Goal: Task Accomplishment & Management: Complete application form

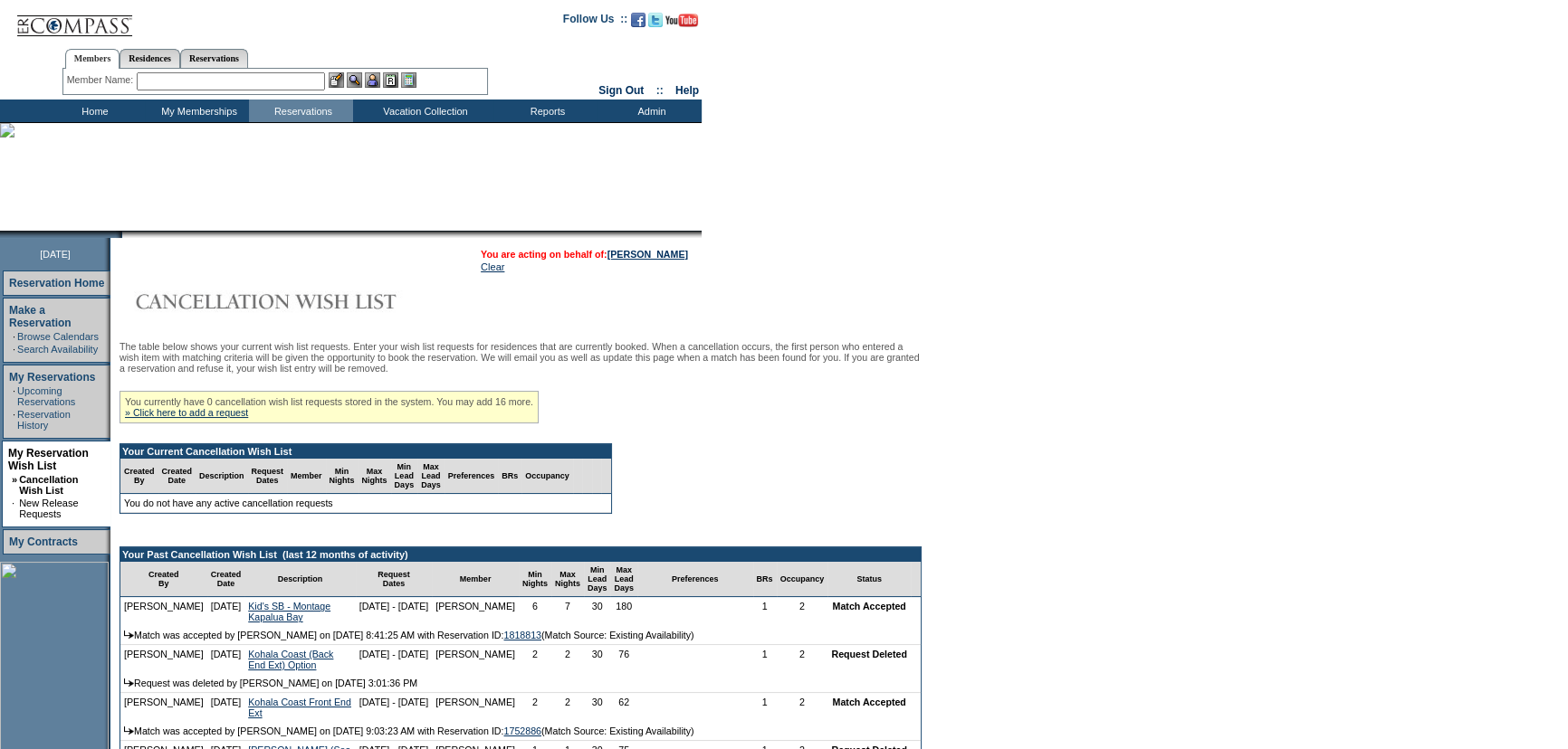
click at [1186, 371] on form "Follow Us ::" at bounding box center [784, 705] width 1568 height 1412
click at [1107, 379] on form "Follow Us ::" at bounding box center [784, 705] width 1568 height 1412
click at [226, 410] on div "You currently have 0 cancellation wish list requests stored in the system. You …" at bounding box center [329, 407] width 419 height 33
click at [226, 411] on link "» Click here to add a request" at bounding box center [187, 412] width 123 height 11
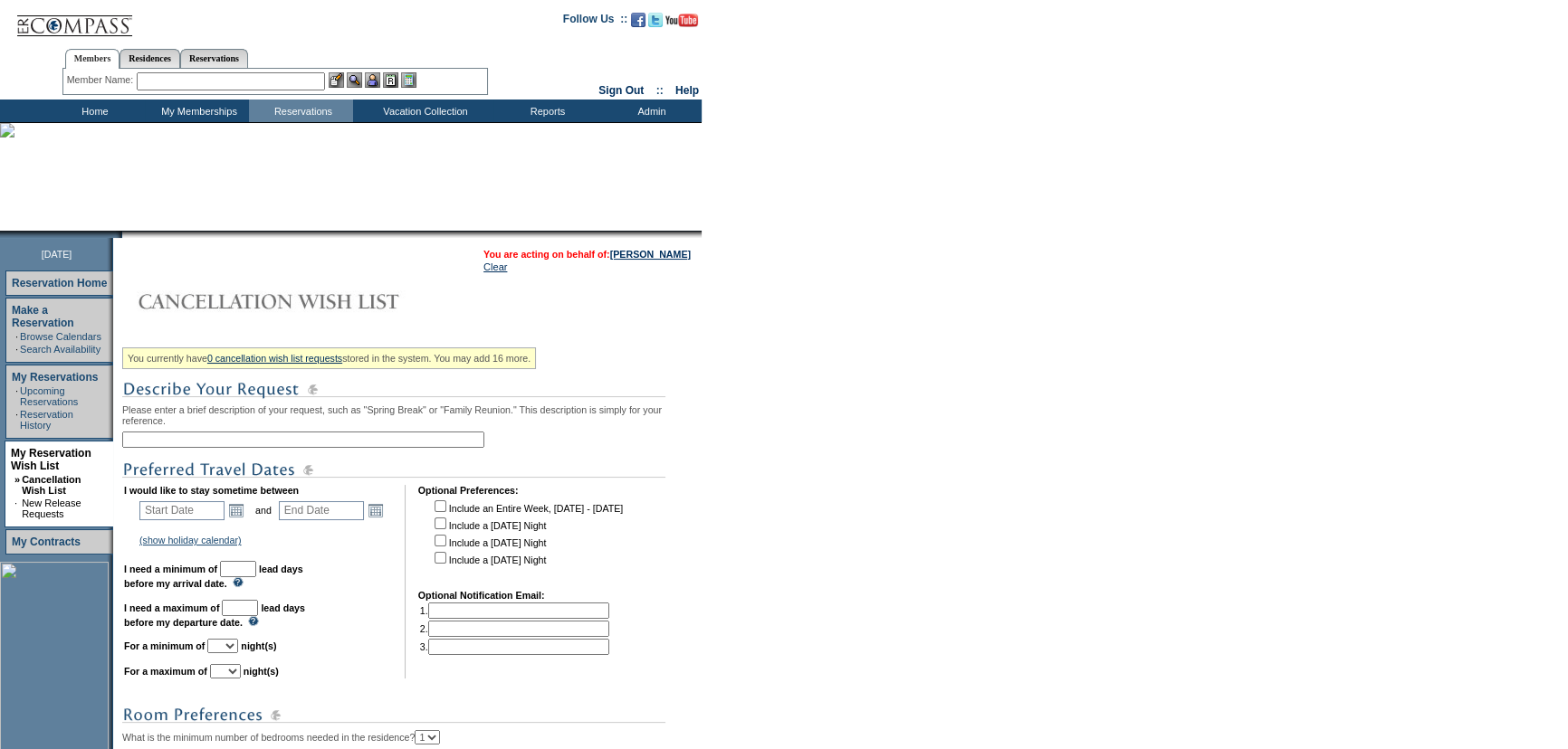
click at [281, 442] on input "text" at bounding box center [303, 439] width 363 height 17
click at [162, 444] on input "Maui (Front End Ext" at bounding box center [303, 439] width 363 height 17
click at [274, 438] on input "Maui - Front End Ext" at bounding box center [303, 439] width 363 height 17
click at [1008, 425] on form "Follow Us ::" at bounding box center [784, 537] width 1568 height 1074
click at [1026, 428] on form "Follow Us ::" at bounding box center [784, 537] width 1568 height 1074
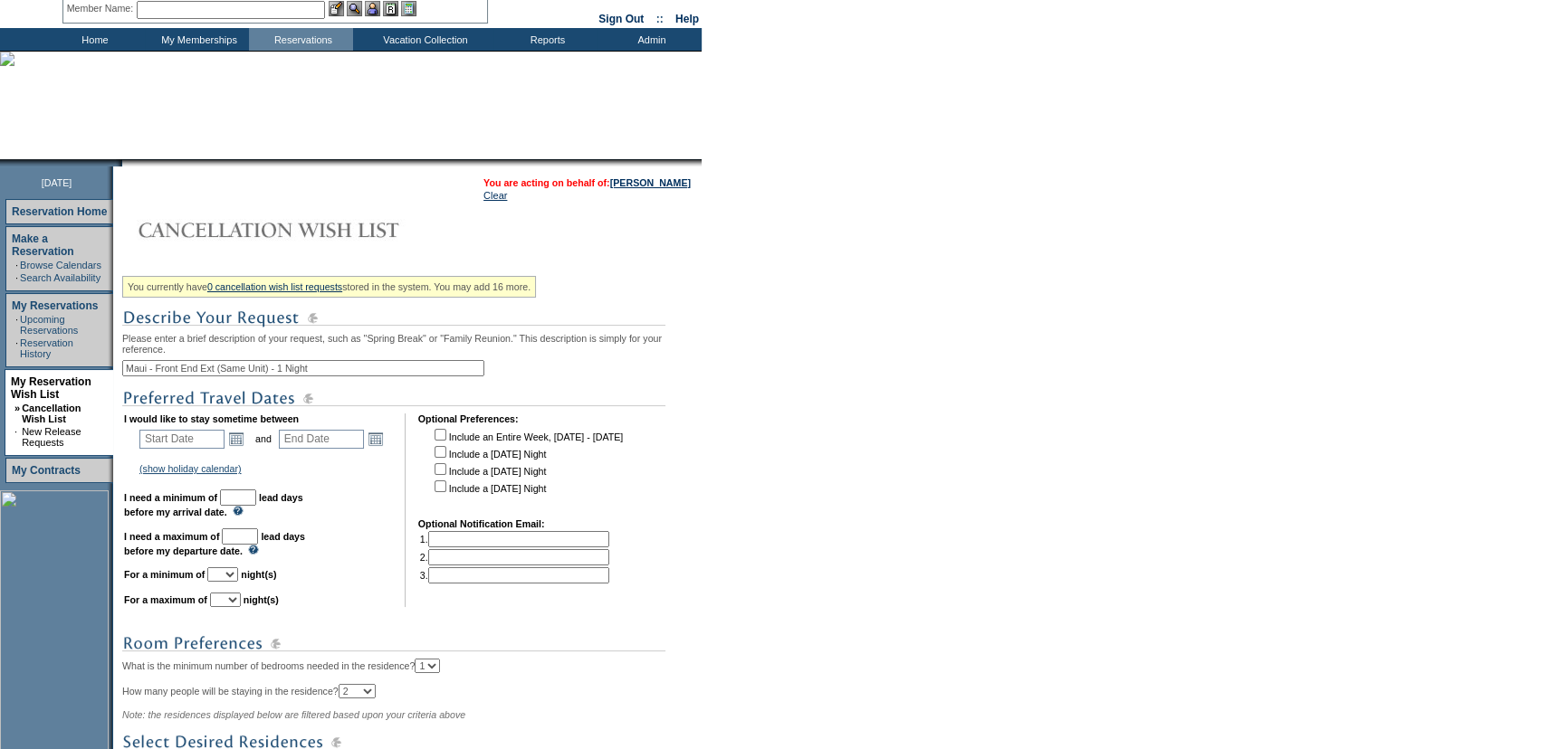
scroll to position [164, 0]
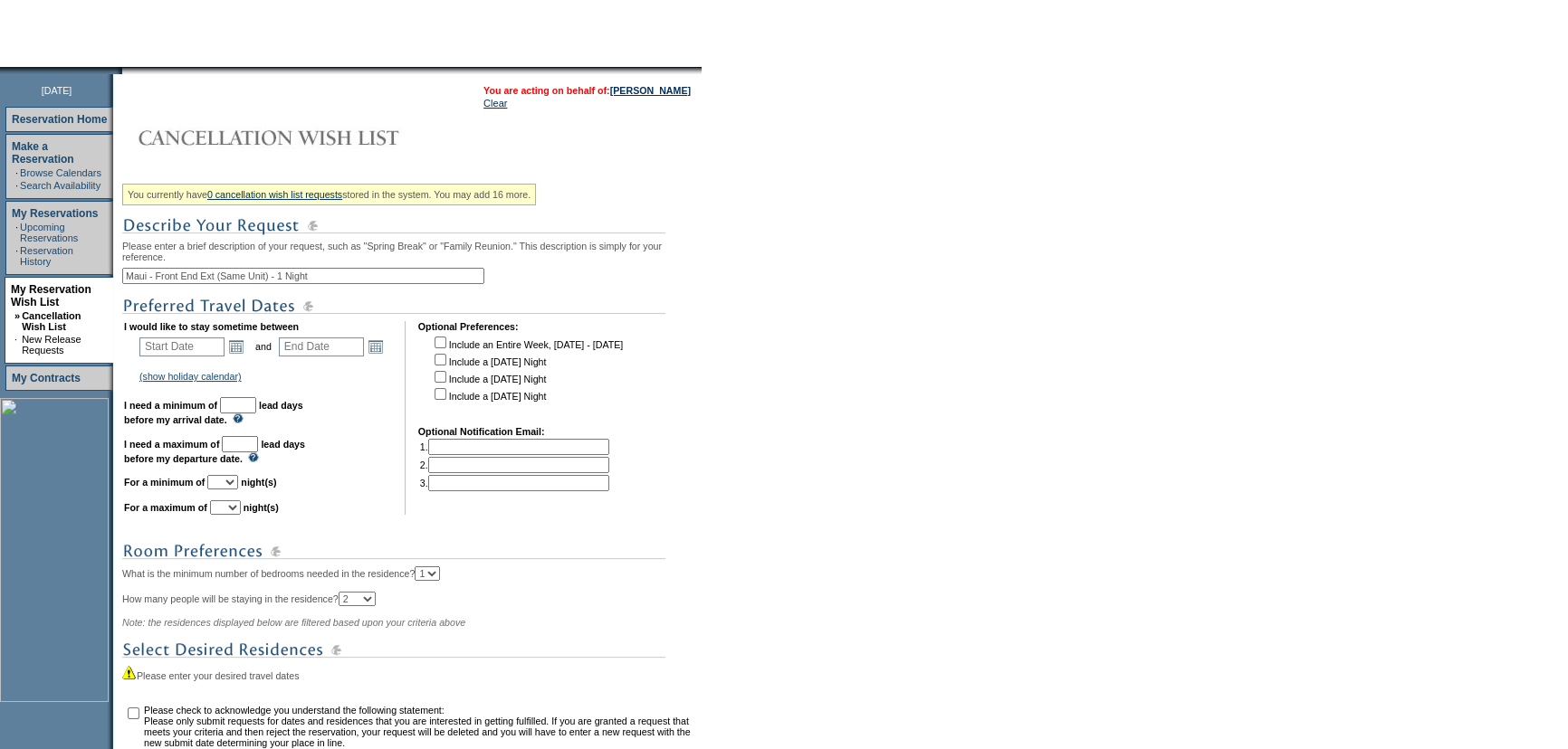
click at [839, 517] on form "Follow Us ::" at bounding box center [784, 373] width 1568 height 1074
drag, startPoint x: 297, startPoint y: 278, endPoint x: 235, endPoint y: 280, distance: 62.0
click at [235, 280] on input "Maui - Front End Ext (Same Unit) - 1 Night" at bounding box center [303, 276] width 363 height 17
click at [344, 269] on div "You currently have 0 cancellation wish list requests stored in the system. You …" at bounding box center [409, 489] width 575 height 622
click at [340, 273] on input "Maui - Front End Ext - 1 Night" at bounding box center [303, 276] width 363 height 17
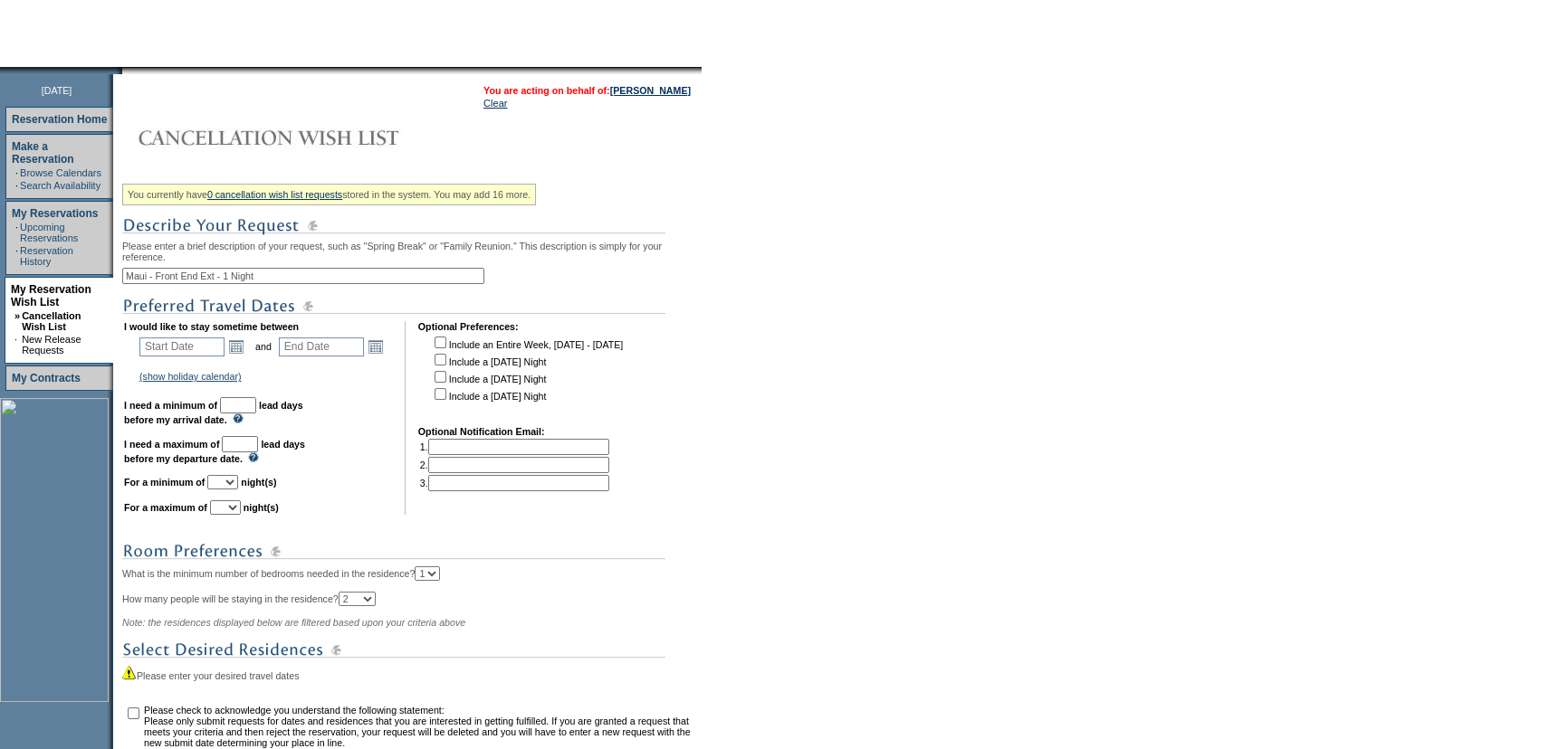
paste input "(Same Unit)"
type input "Maui - Front End Ext - 1 Night (Same Unit)"
click at [245, 345] on link "Open the calendar popup." at bounding box center [236, 346] width 19 height 19
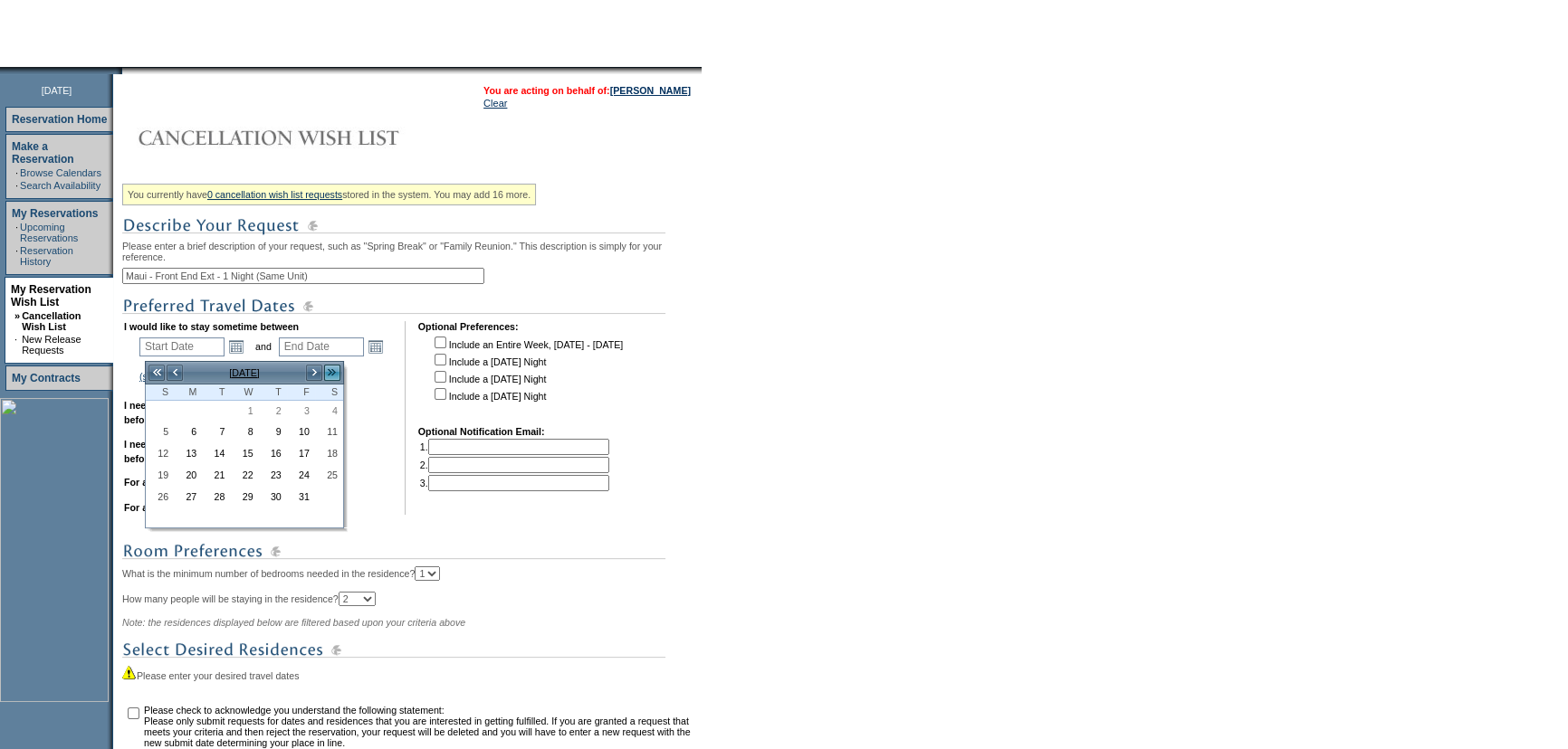
click at [336, 368] on link ">>" at bounding box center [332, 372] width 18 height 18
click at [310, 375] on link ">" at bounding box center [314, 372] width 18 height 18
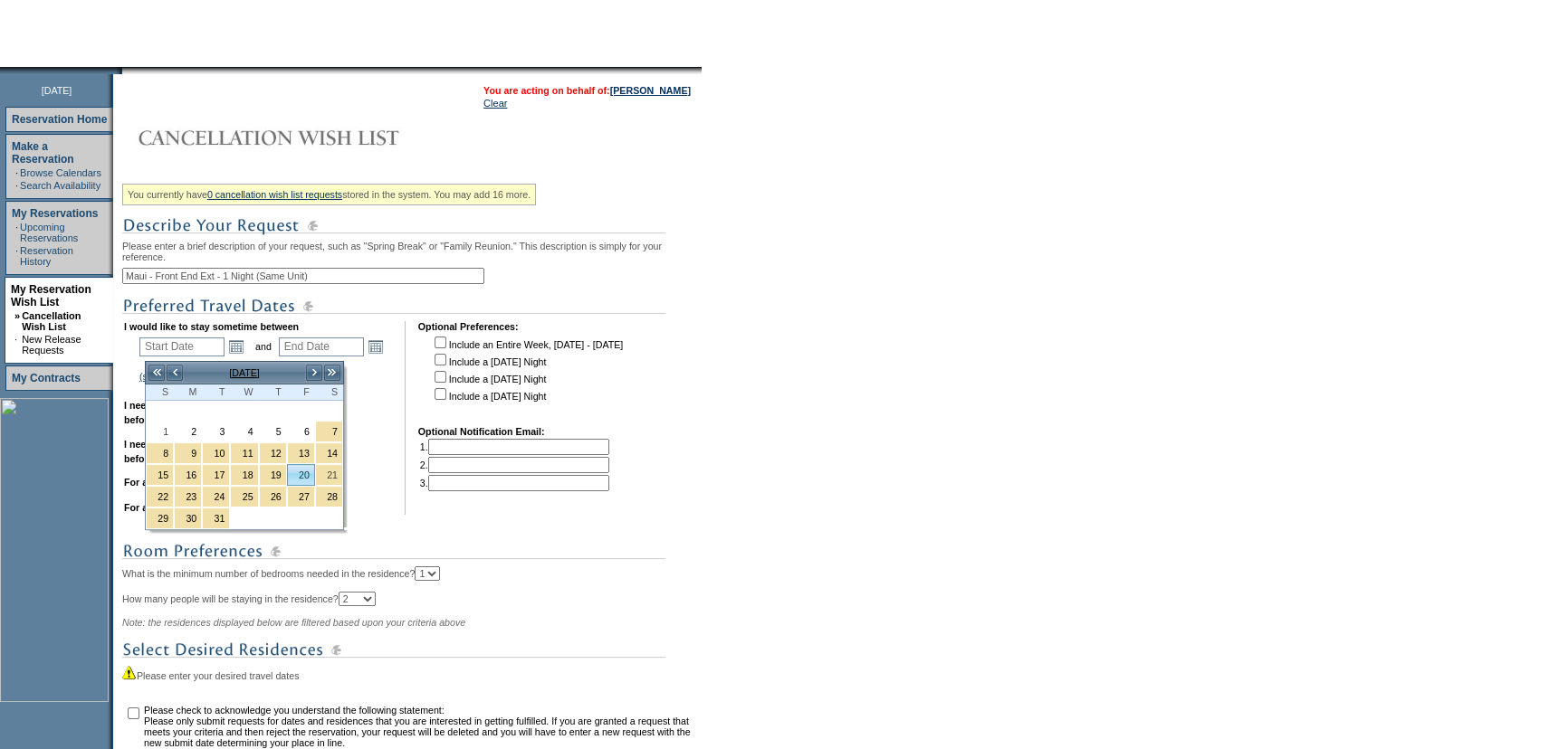
click at [307, 476] on link "20" at bounding box center [300, 475] width 26 height 19
type input "[DATE]"
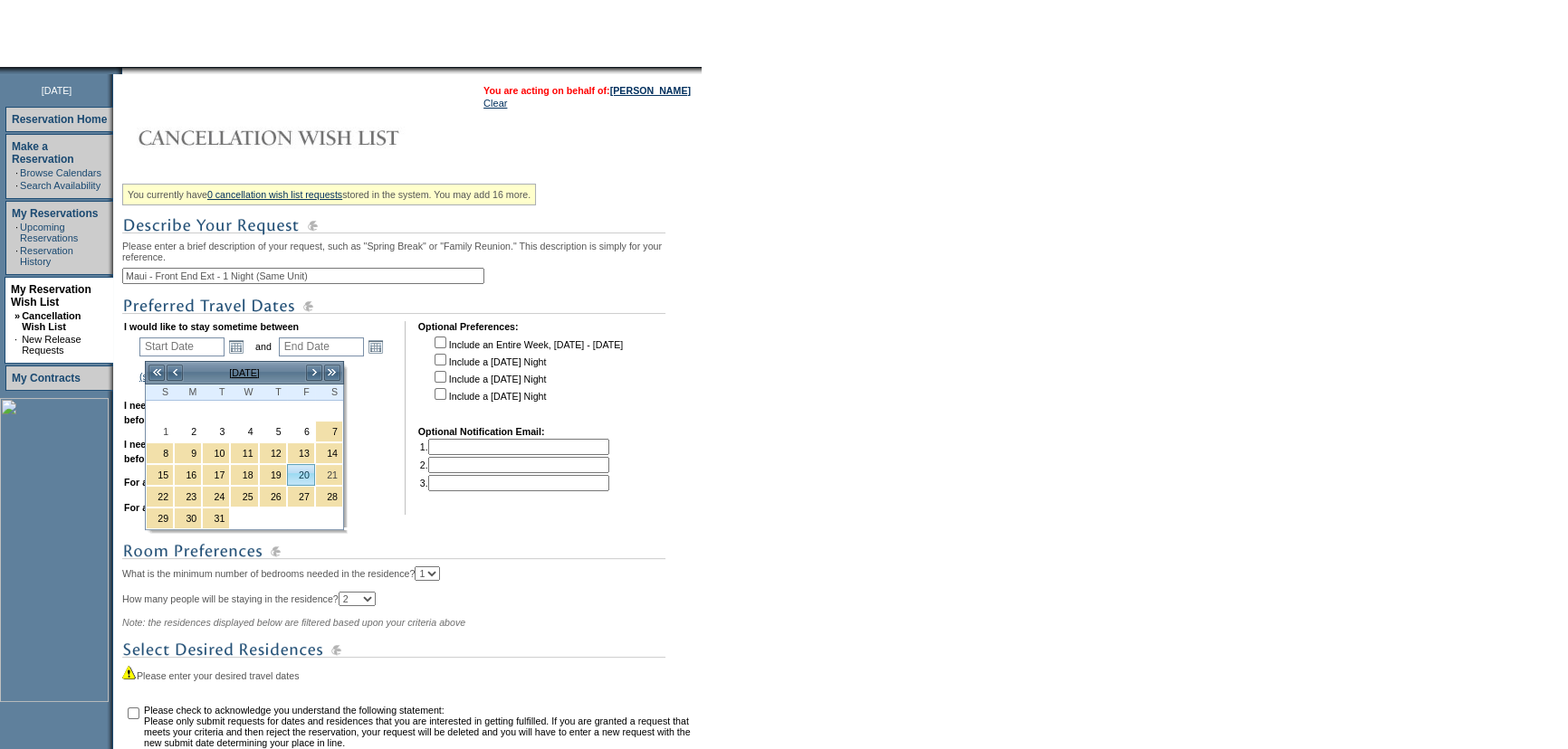
type input "171"
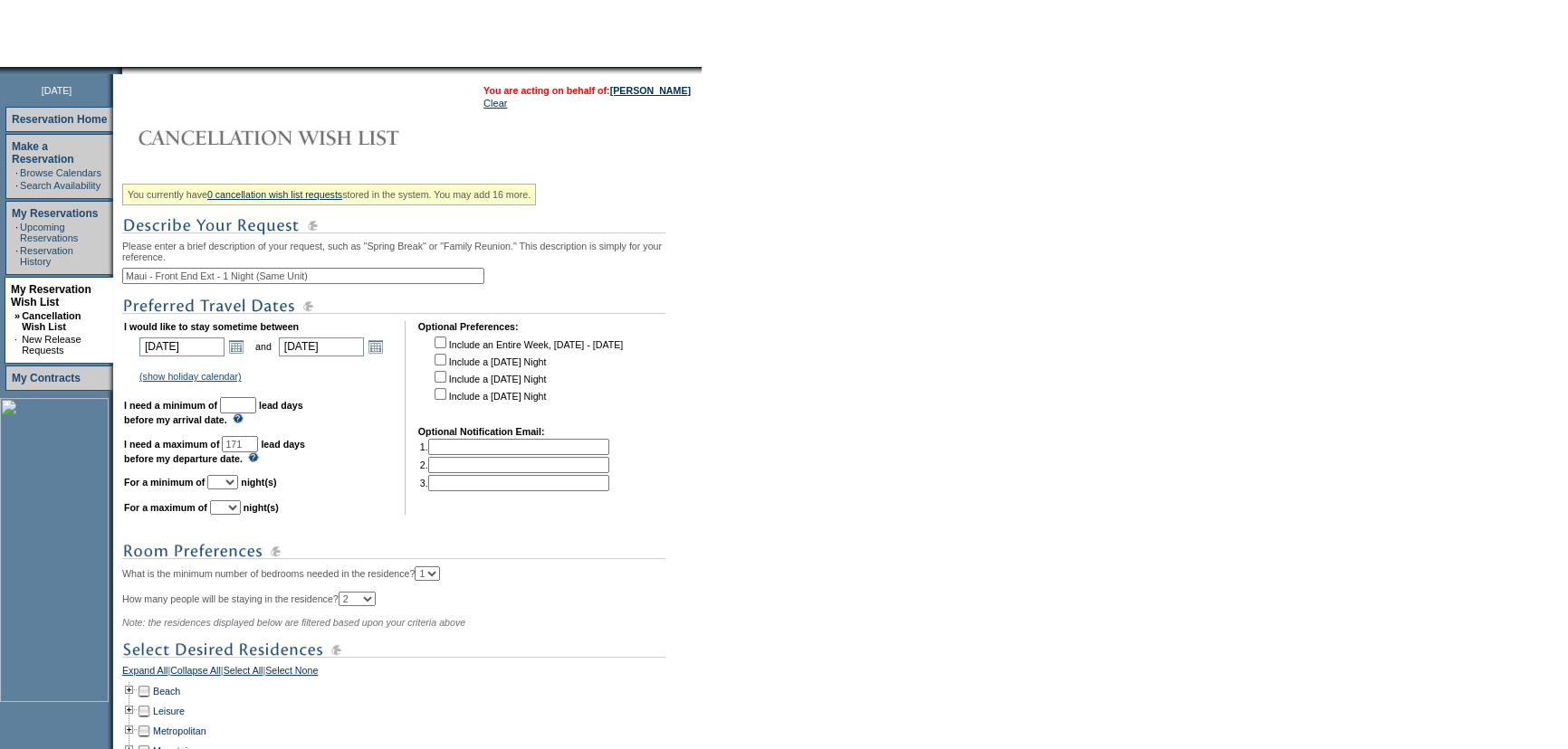
click at [257, 404] on input "text" at bounding box center [237, 405] width 36 height 17
type input "30"
click at [351, 448] on td "I would like to stay sometime between [DATE] [DATE] Open the calendar popup. <<…" at bounding box center [259, 418] width 268 height 193
drag, startPoint x: 249, startPoint y: 489, endPoint x: 334, endPoint y: 488, distance: 85.0
click at [238, 489] on select "1 2 3 4 5 6 7 8 9 10 11 12 13 14" at bounding box center [223, 482] width 31 height 15
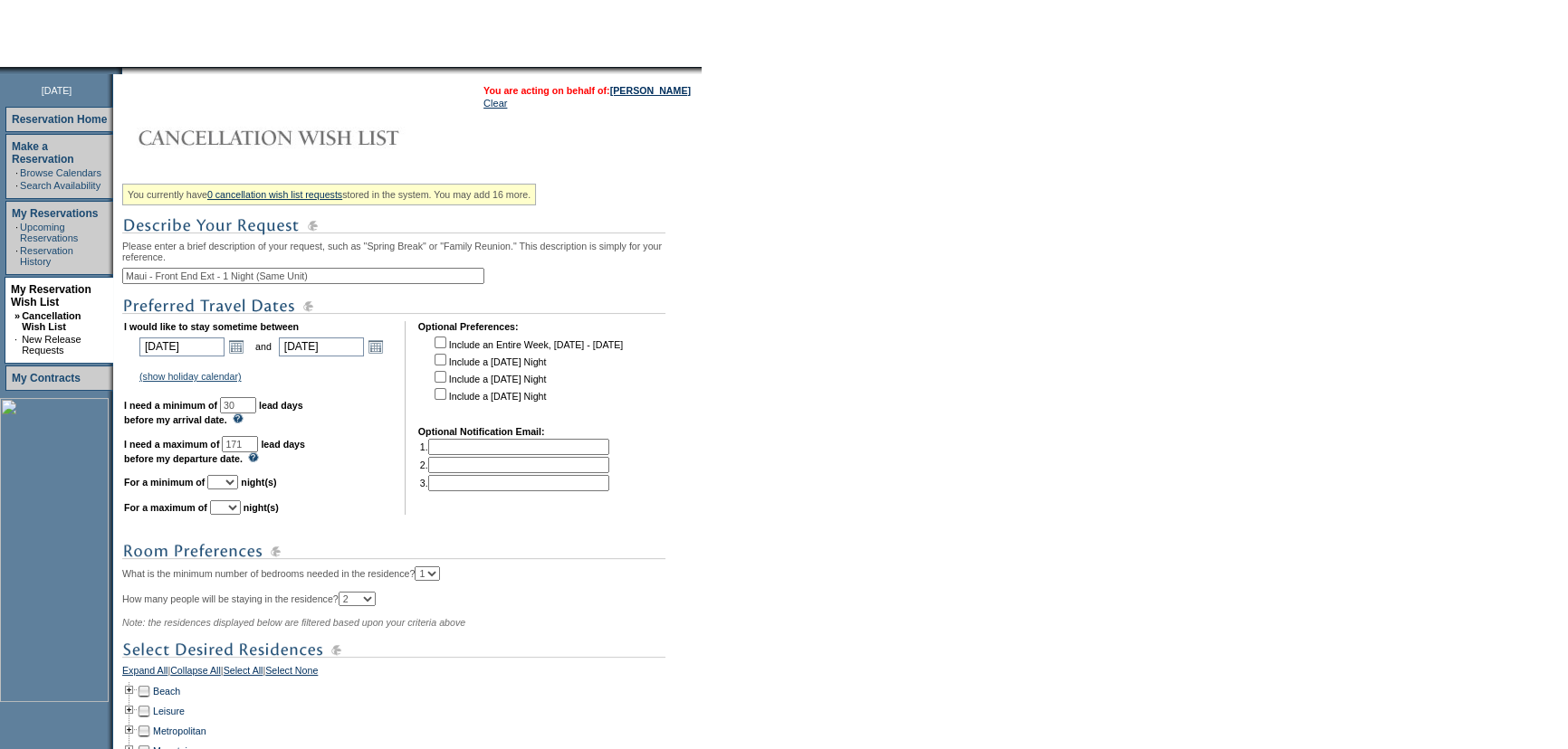
select select "1"
click at [336, 488] on td "I would like to stay sometime between [DATE] [DATE] Open the calendar popup. <<…" at bounding box center [259, 418] width 268 height 193
click at [263, 515] on td "I would like to stay sometime between [DATE] [DATE] Open the calendar popup. <<…" at bounding box center [259, 418] width 268 height 193
click at [262, 515] on td "I would like to stay sometime between [DATE] [DATE] Open the calendar popup. <<…" at bounding box center [259, 418] width 268 height 193
click at [241, 515] on select "1 2 3 4 5 6 7 8 9 10 11 12 13 14" at bounding box center [226, 507] width 31 height 15
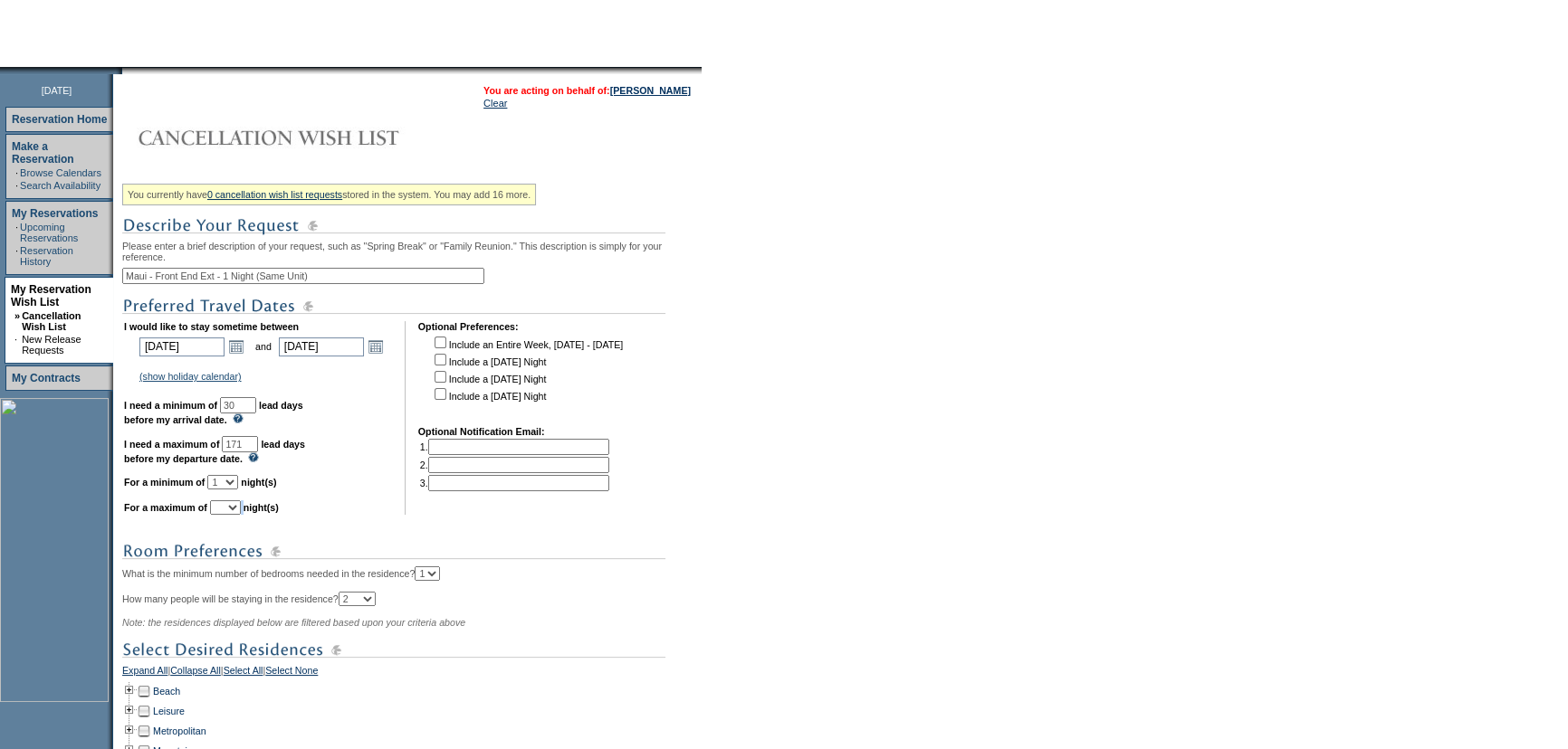
select select "1"
click at [737, 470] on form "Follow Us ::" at bounding box center [784, 413] width 1568 height 1154
click at [784, 416] on form "Follow Us ::" at bounding box center [784, 413] width 1568 height 1154
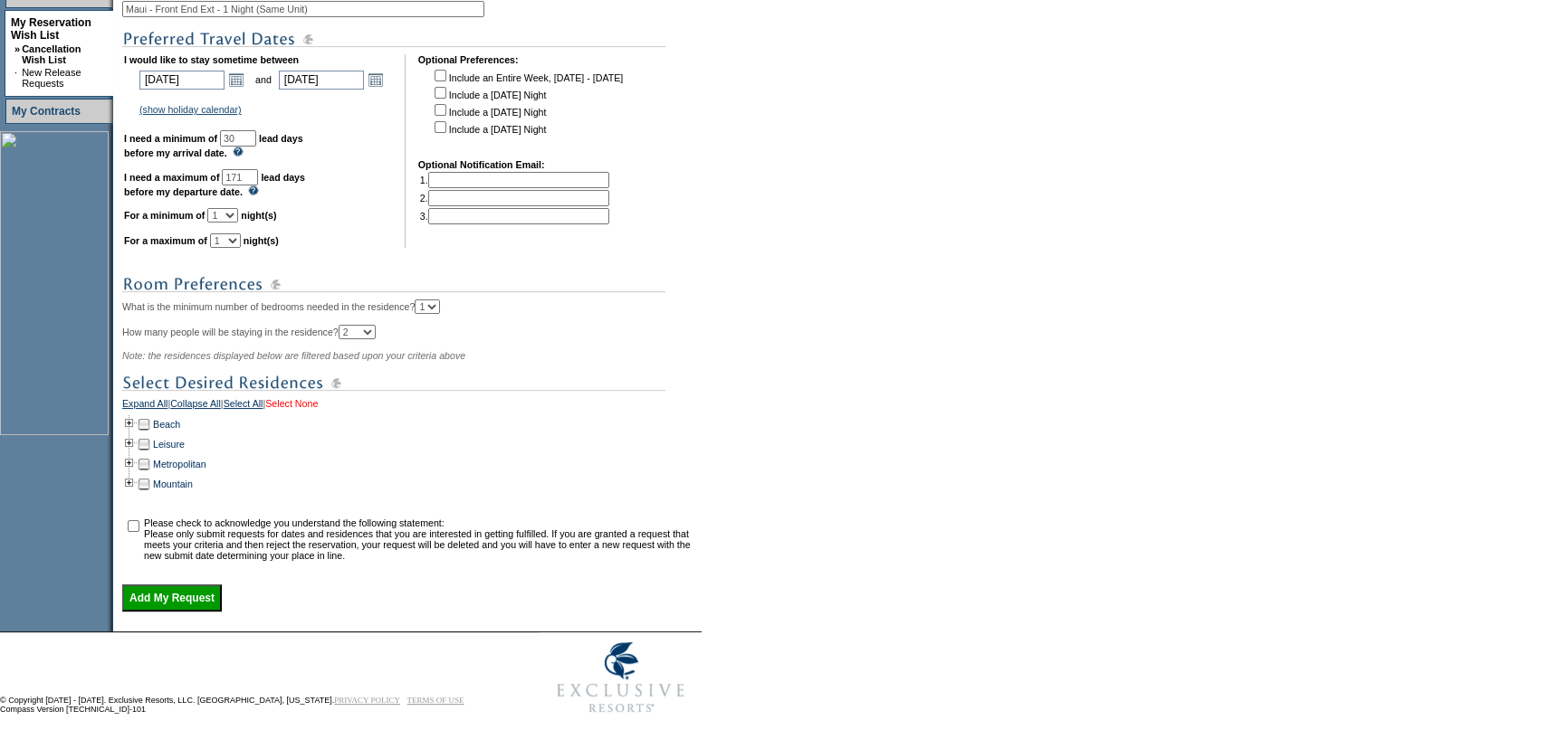
scroll to position [449, 0]
click at [177, 419] on link "Beach" at bounding box center [166, 424] width 27 height 11
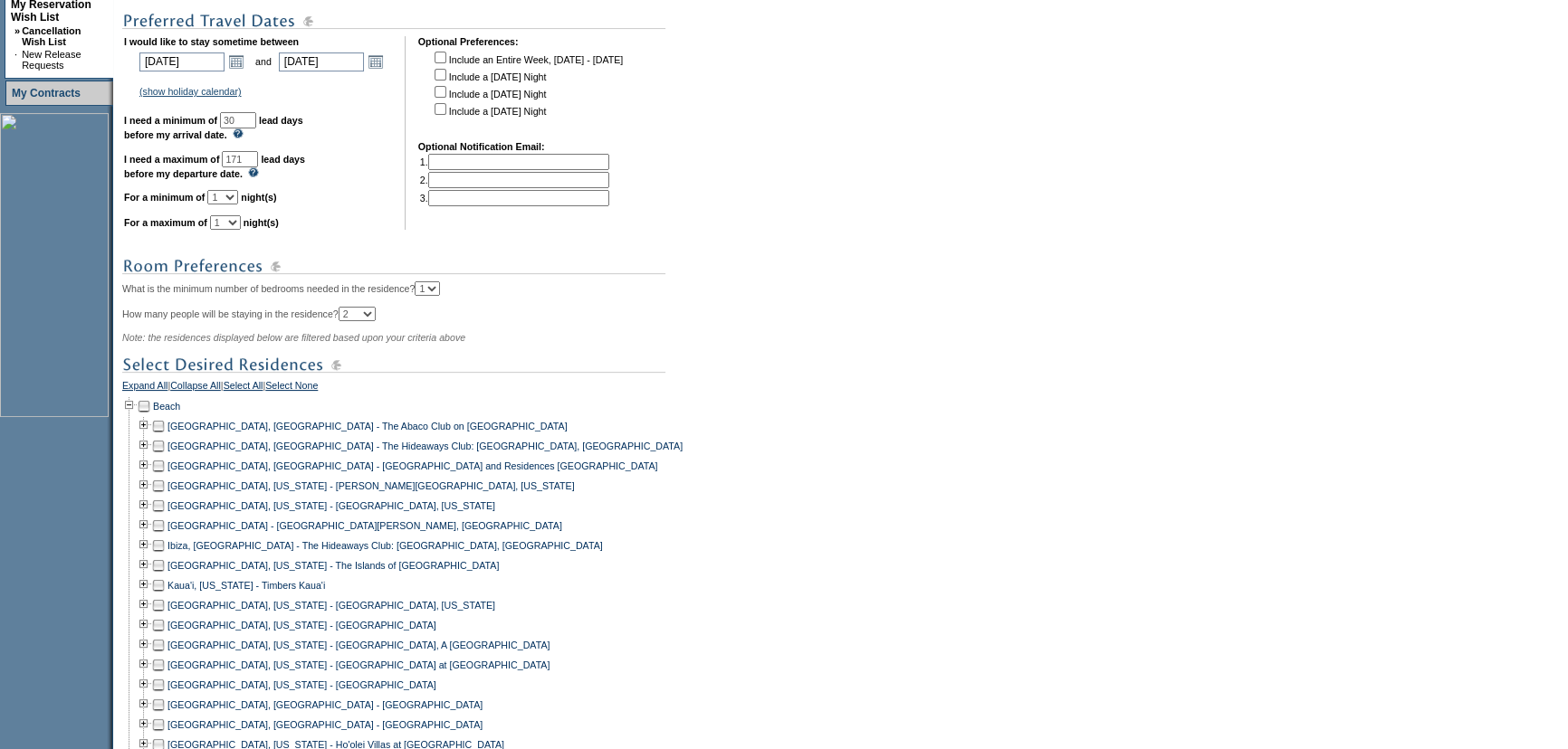
click at [819, 444] on form "Follow Us ::" at bounding box center [784, 426] width 1568 height 1751
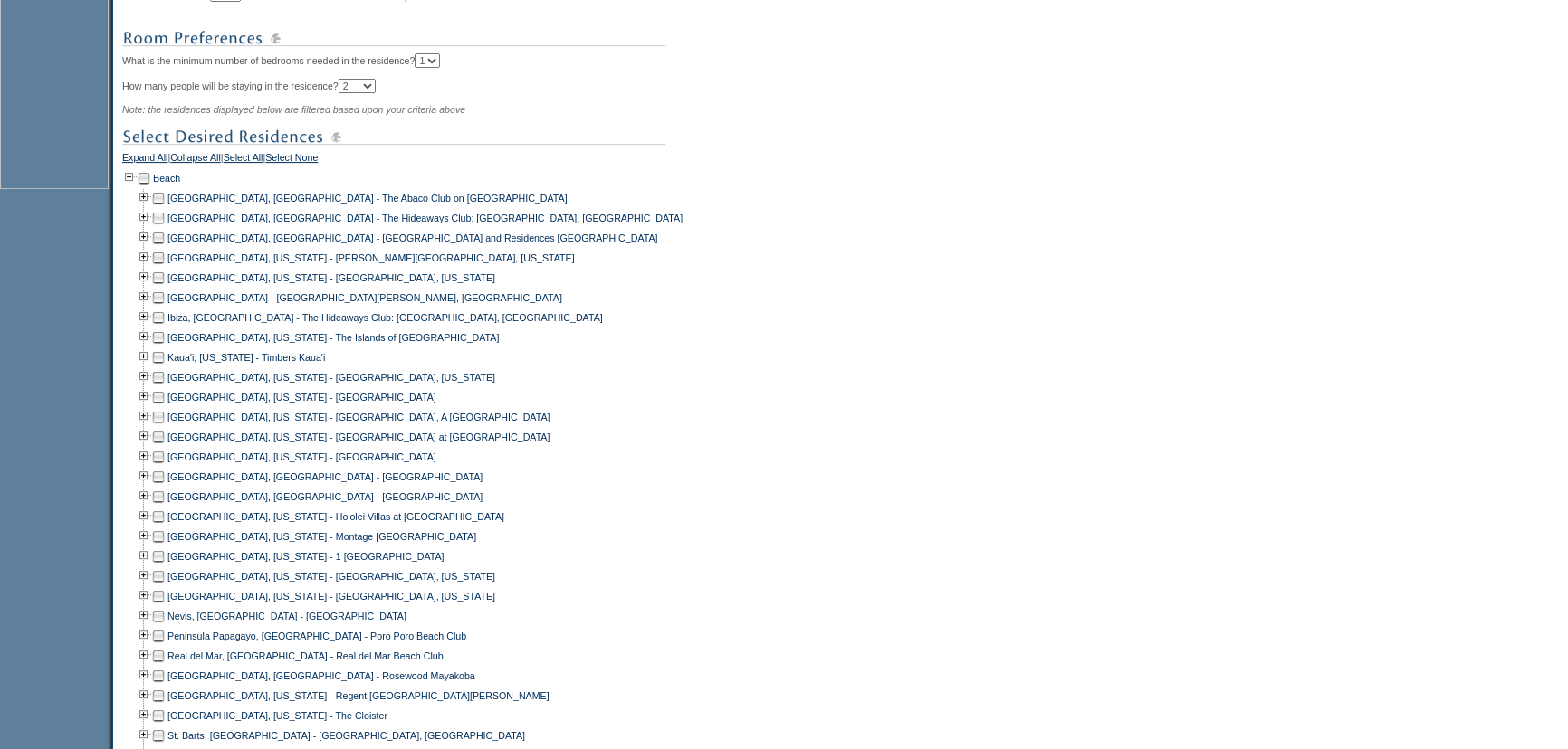
scroll to position [972, 0]
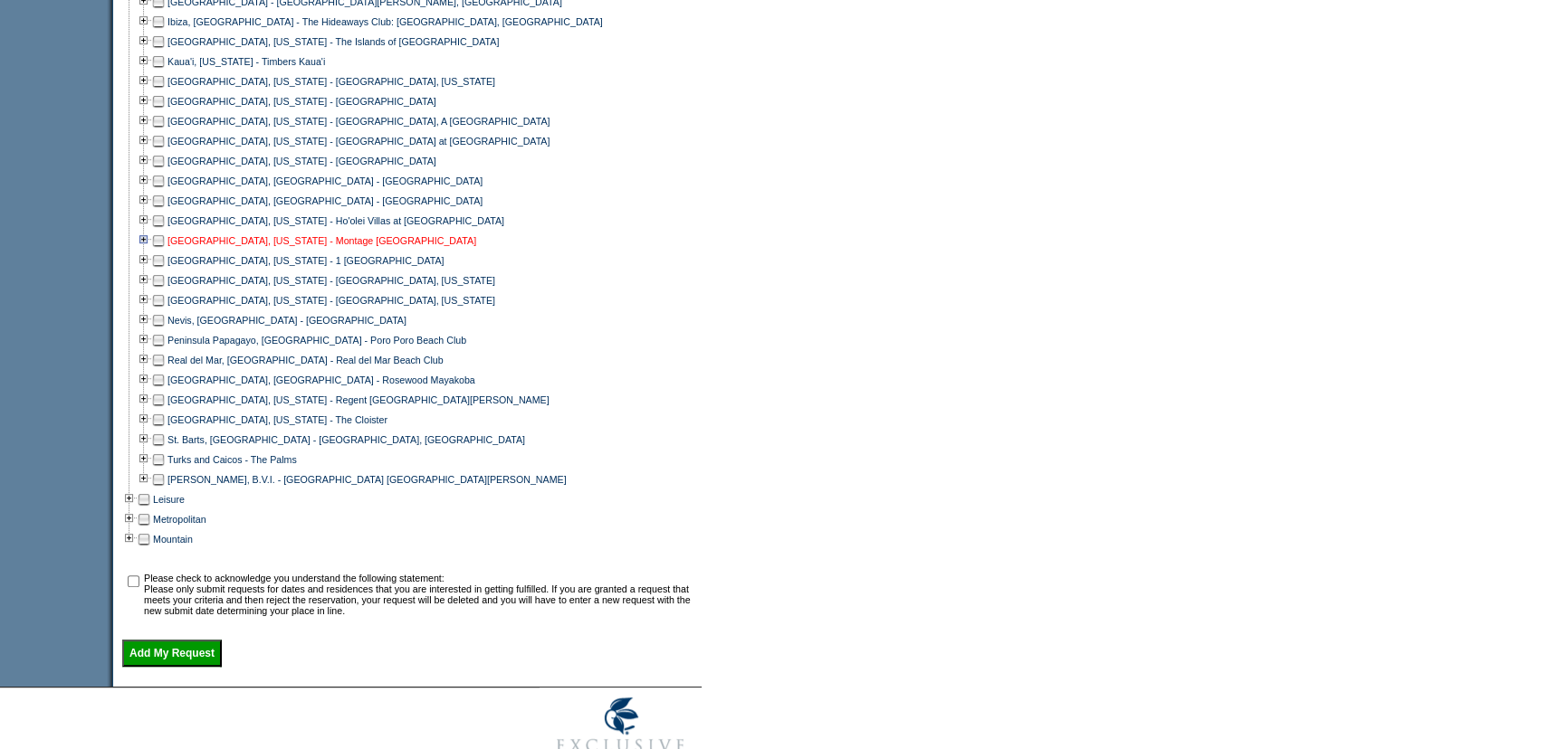
click at [332, 246] on link "[GEOGRAPHIC_DATA], [US_STATE] - Montage [GEOGRAPHIC_DATA]" at bounding box center [322, 240] width 309 height 11
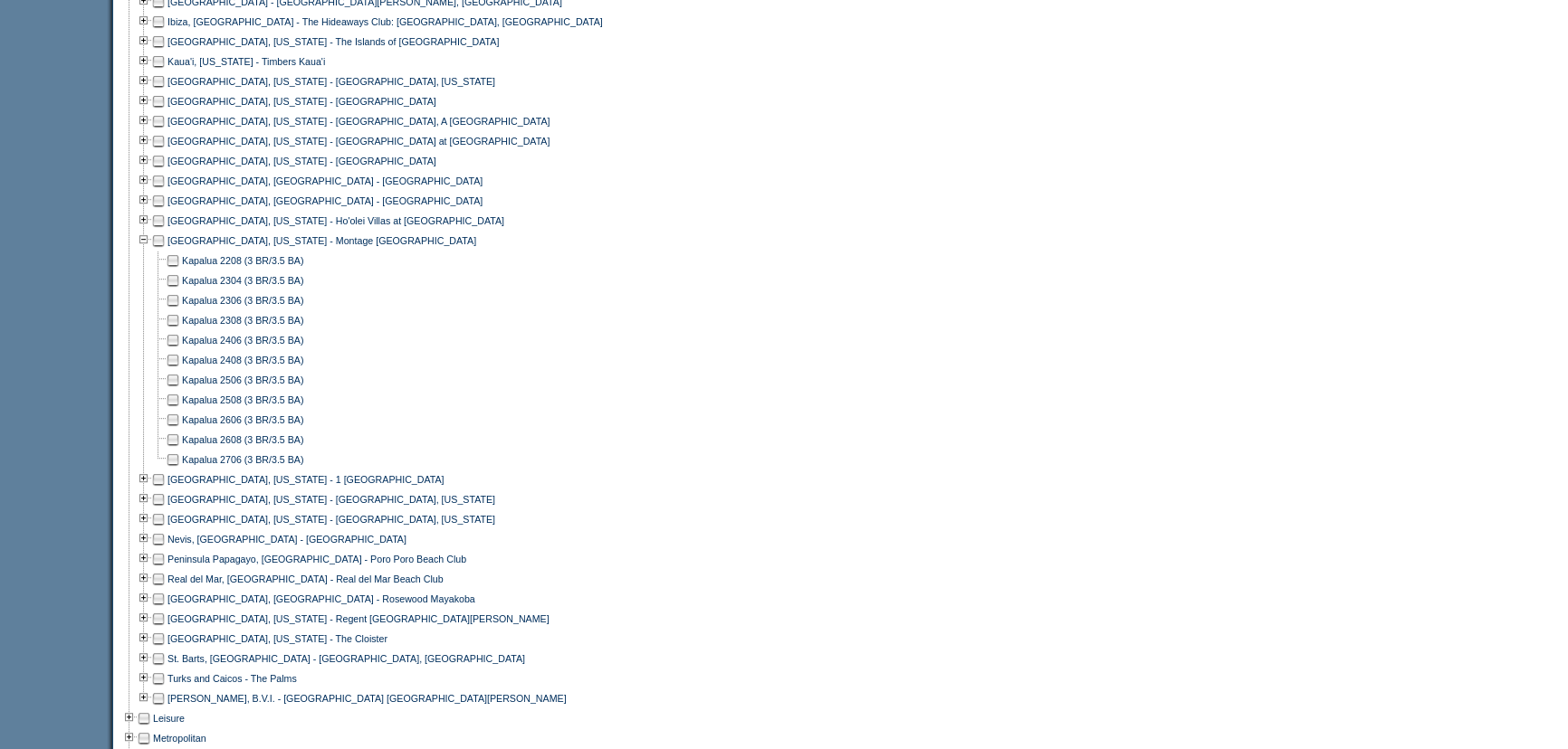
click at [180, 290] on td at bounding box center [172, 281] width 15 height 19
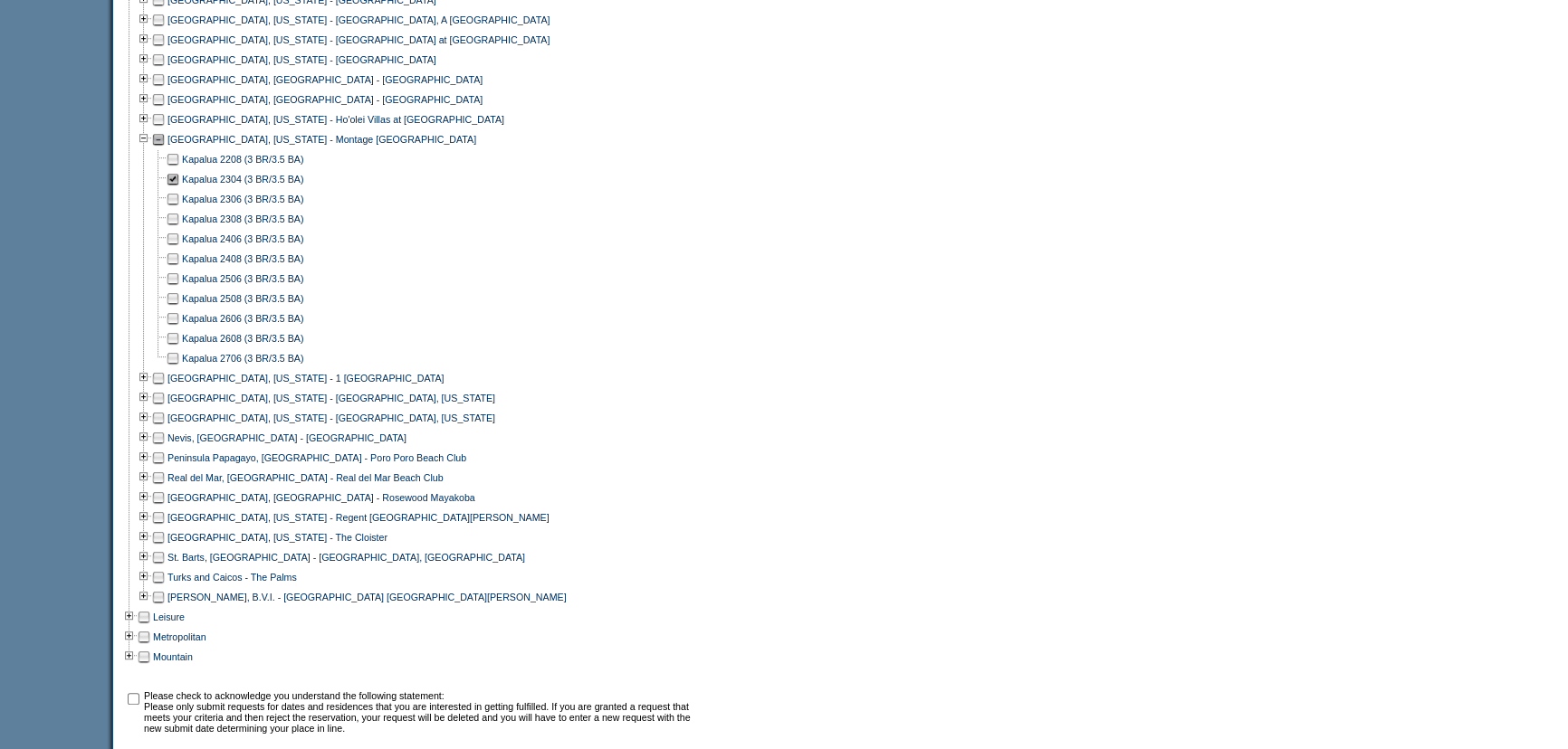
scroll to position [1264, 0]
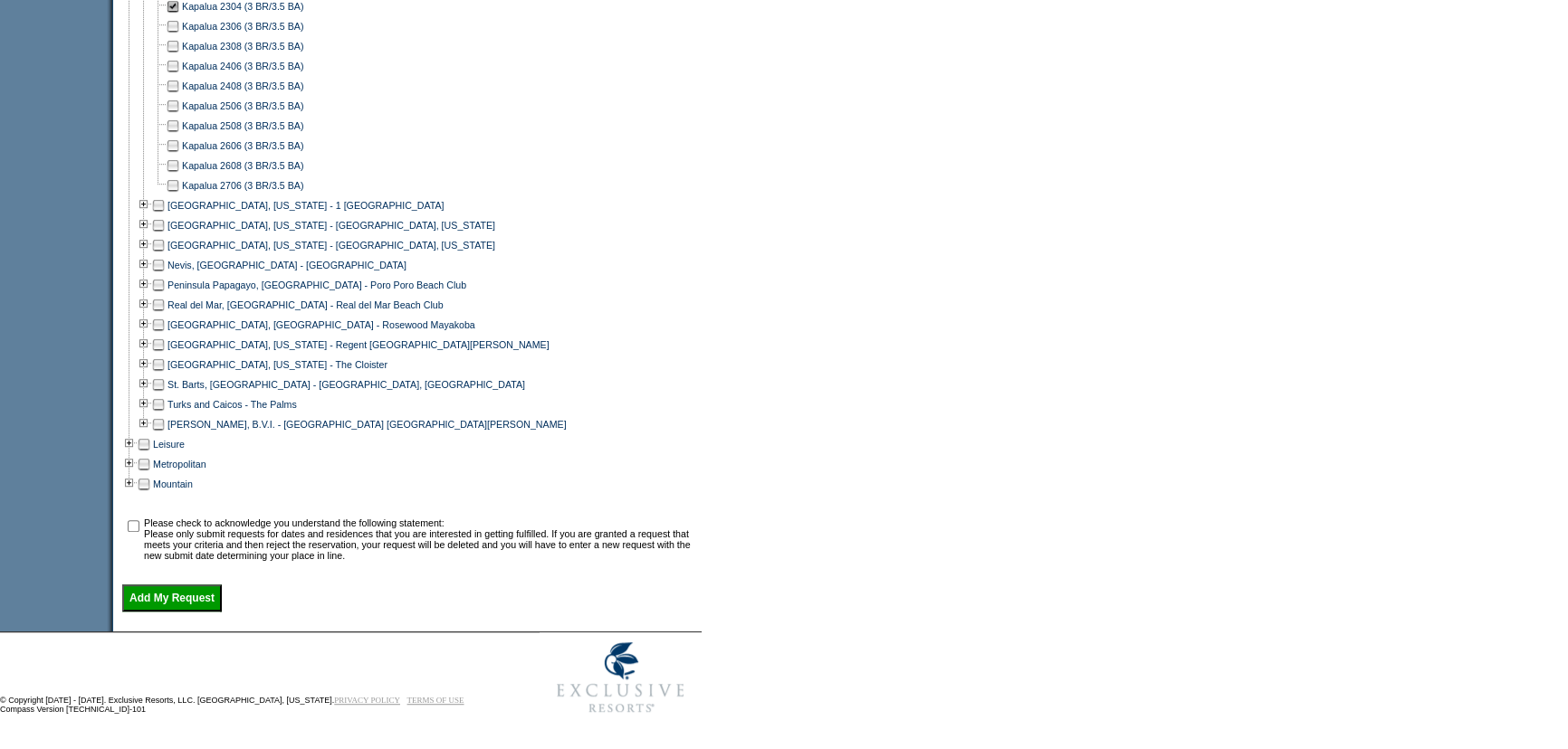
click at [139, 523] on input "checkbox" at bounding box center [133, 527] width 12 height 12
checkbox input "true"
click at [192, 594] on input "Add My Request" at bounding box center [172, 598] width 99 height 27
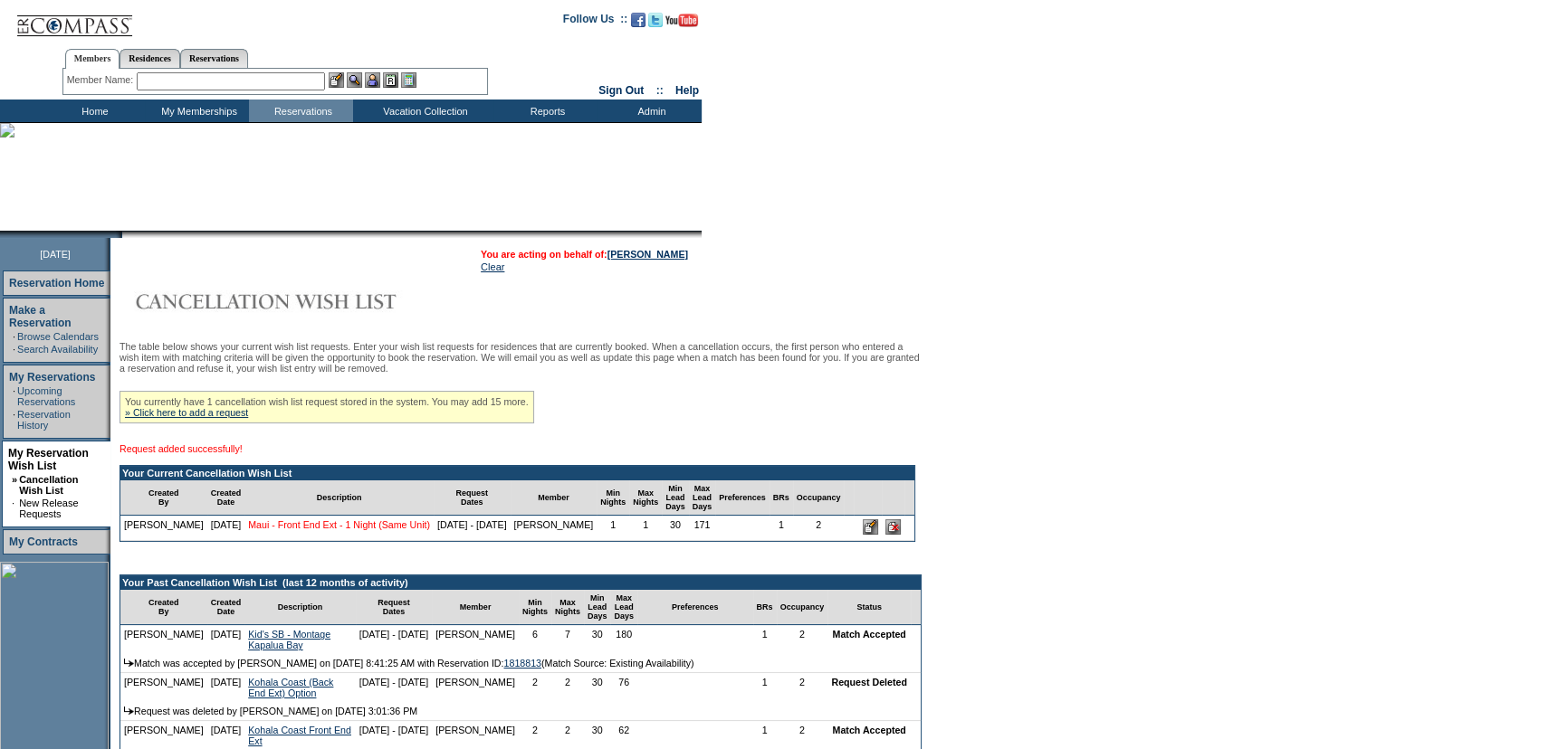
drag, startPoint x: 336, startPoint y: 547, endPoint x: 258, endPoint y: 544, distance: 78.1
click at [259, 541] on td "Maui - Front End Ext - 1 Night (Same Unit)" at bounding box center [338, 528] width 190 height 25
click at [232, 537] on td "10/1/25" at bounding box center [226, 528] width 38 height 25
drag, startPoint x: 232, startPoint y: 537, endPoint x: 244, endPoint y: 532, distance: 13.0
click at [244, 532] on tr "Alex Dobbins 10/1/25 Maui - Front End Ext - 1 Night (Same Unit) 3/20/26 - 3/21/…" at bounding box center [517, 528] width 794 height 25
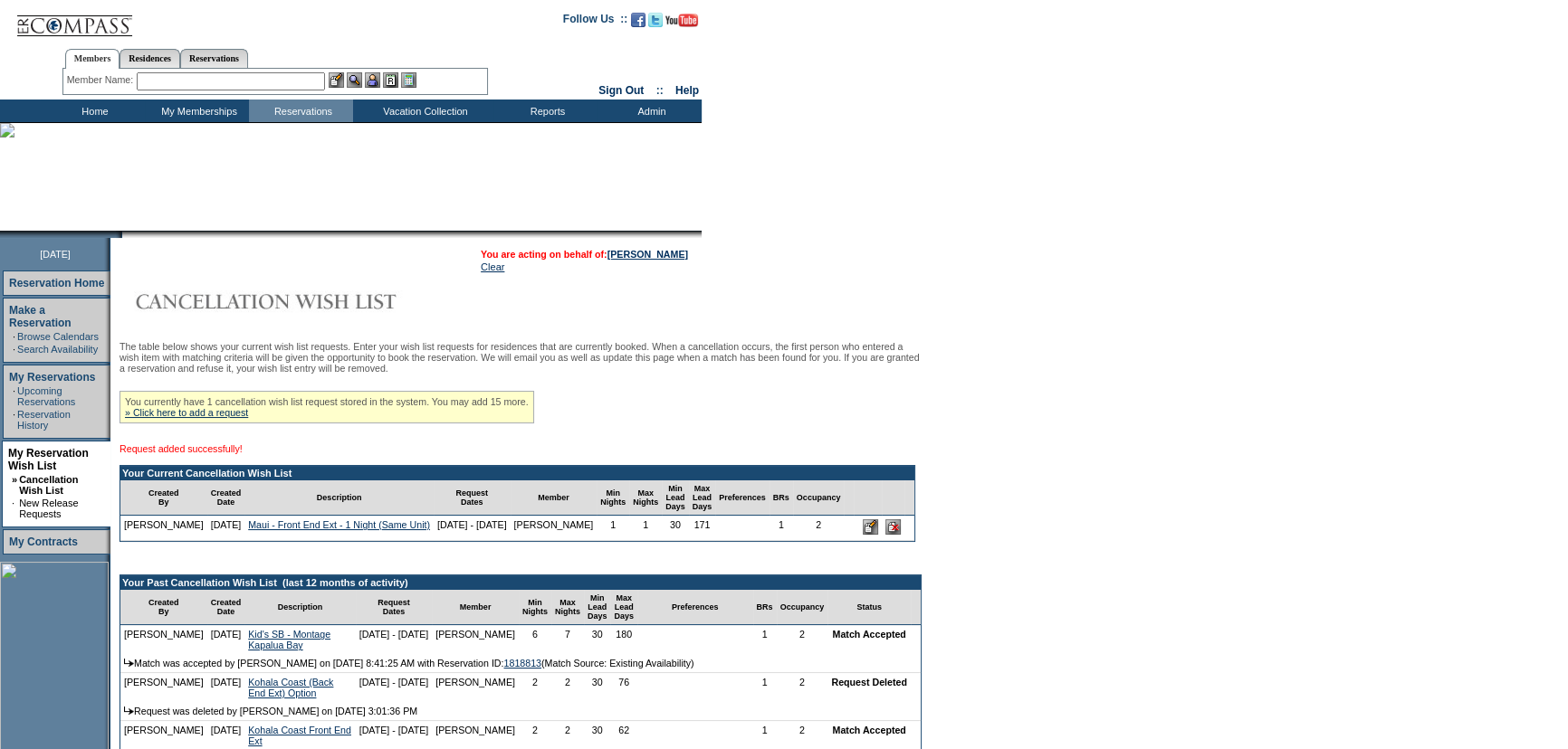
click at [244, 534] on td "Maui - Front End Ext - 1 Night (Same Unit)" at bounding box center [338, 528] width 190 height 25
drag, startPoint x: 344, startPoint y: 551, endPoint x: 323, endPoint y: 552, distance: 21.0
click at [331, 541] on td "Maui - Front End Ext - 1 Night (Same Unit)" at bounding box center [338, 528] width 190 height 25
drag, startPoint x: 238, startPoint y: 534, endPoint x: 347, endPoint y: 553, distance: 110.6
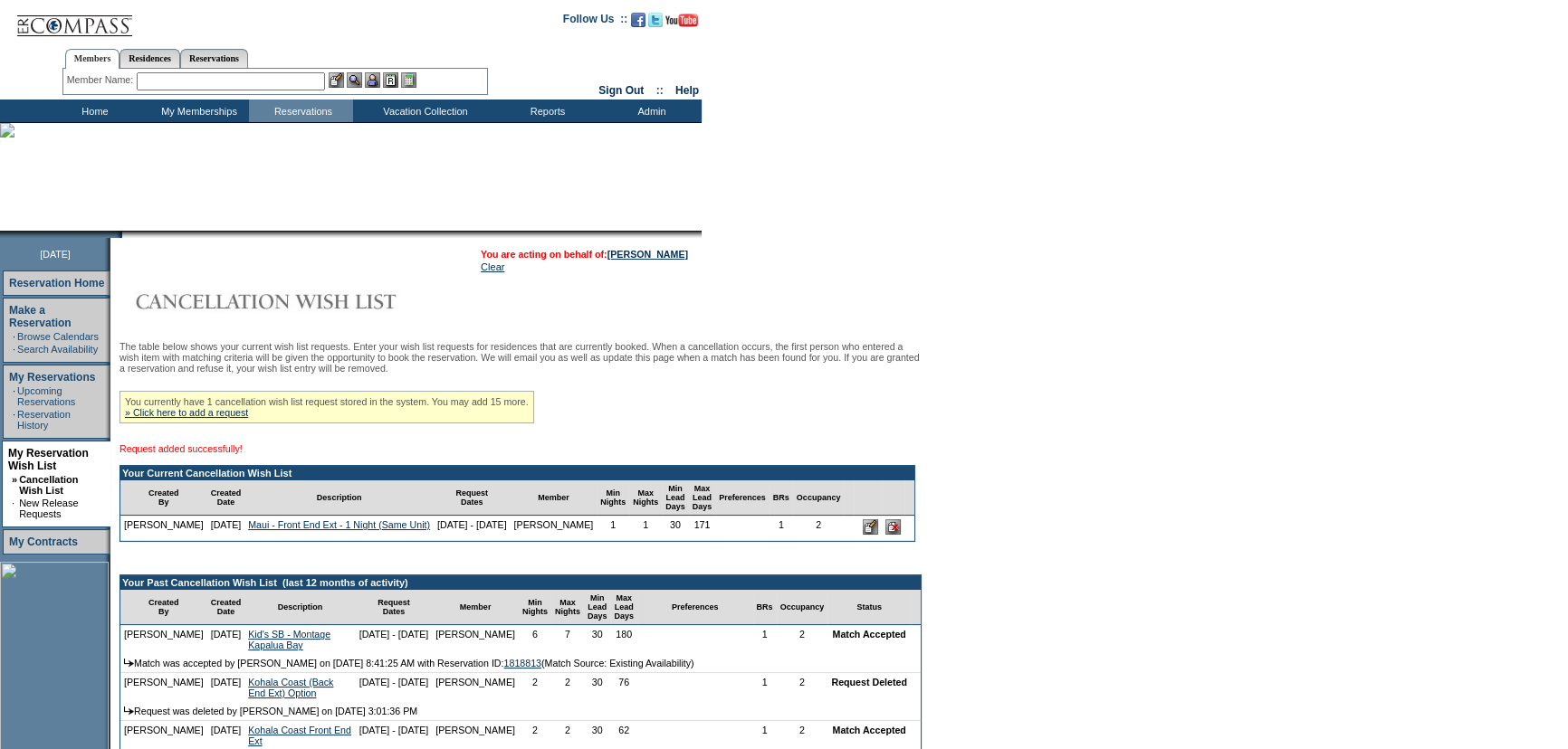
click at [347, 541] on td "Maui - Front End Ext - 1 Night (Same Unit)" at bounding box center [338, 528] width 190 height 25
copy link "Maui - Front End Ext - 1 Night (Same Unit)"
click at [221, 415] on link "» Click here to add a request" at bounding box center [187, 412] width 123 height 11
